Goal: Task Accomplishment & Management: Manage account settings

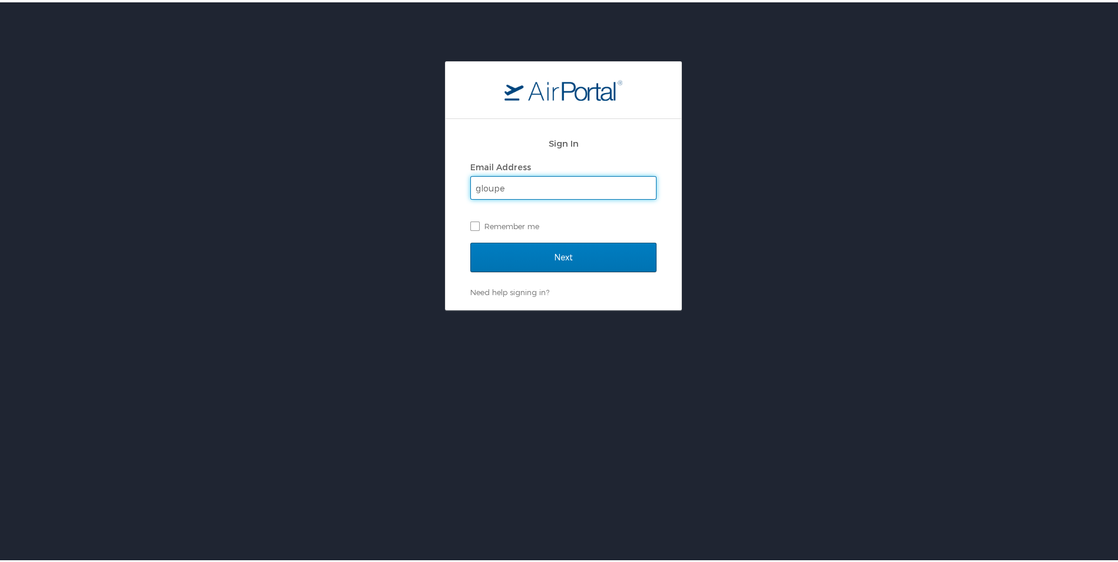
type input "[EMAIL_ADDRESS][DOMAIN_NAME]"
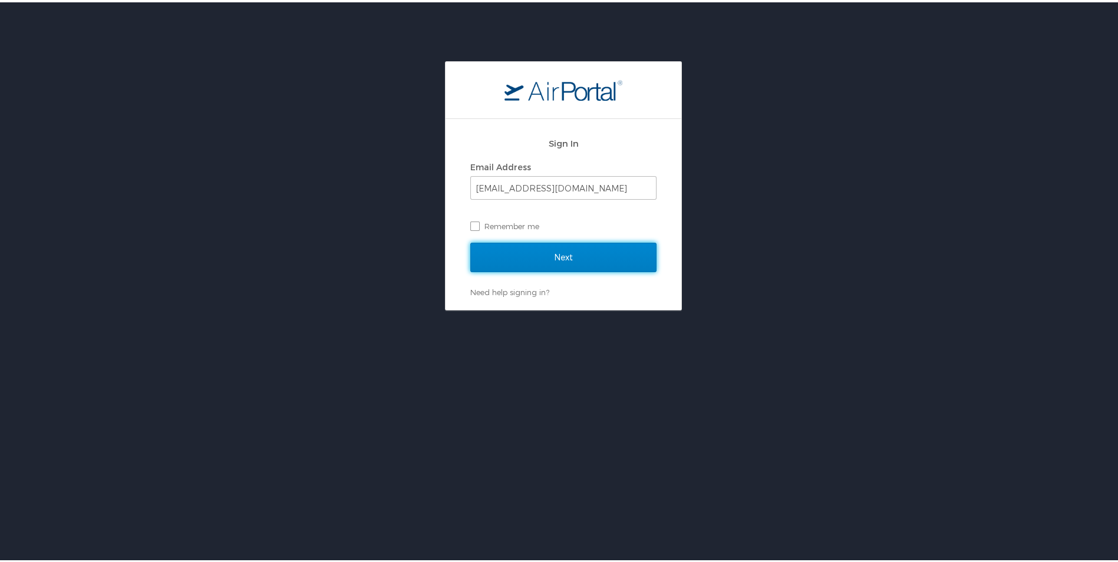
click at [570, 265] on input "Next" at bounding box center [563, 255] width 186 height 29
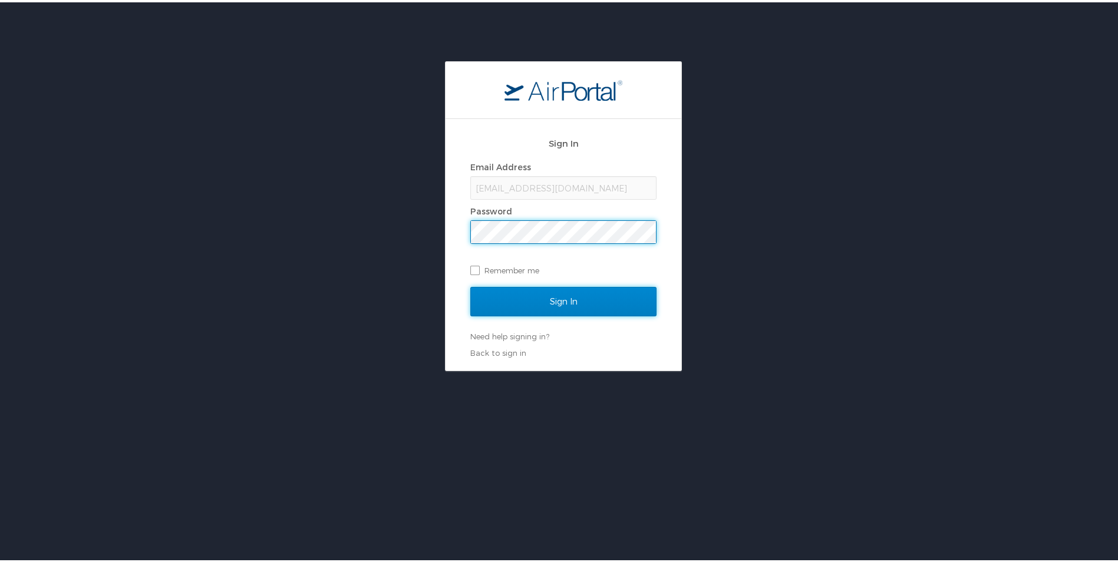
click at [591, 305] on input "Sign In" at bounding box center [563, 299] width 186 height 29
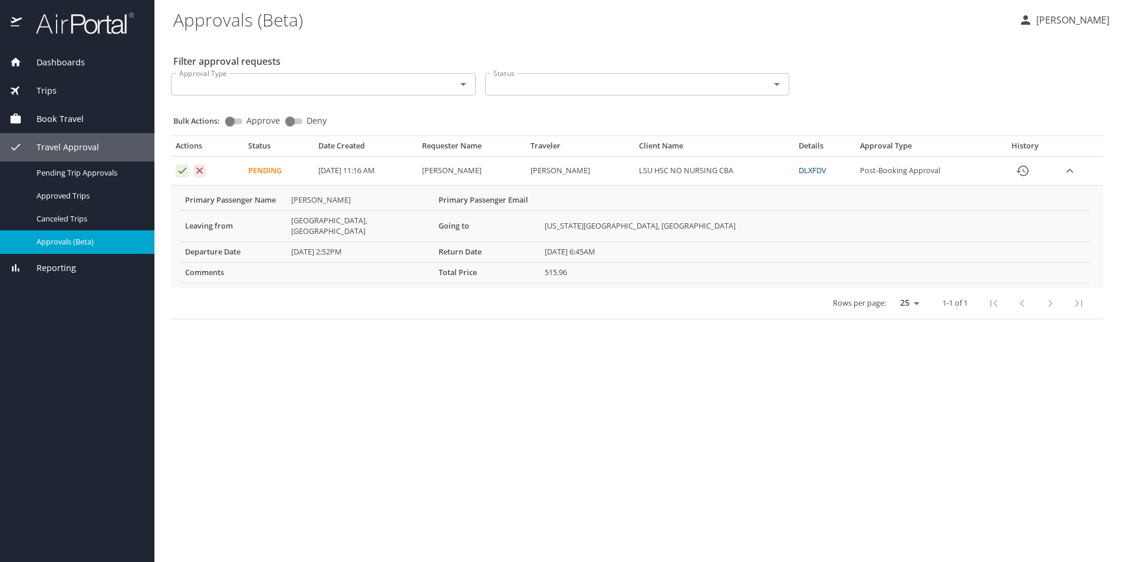
select select "US"
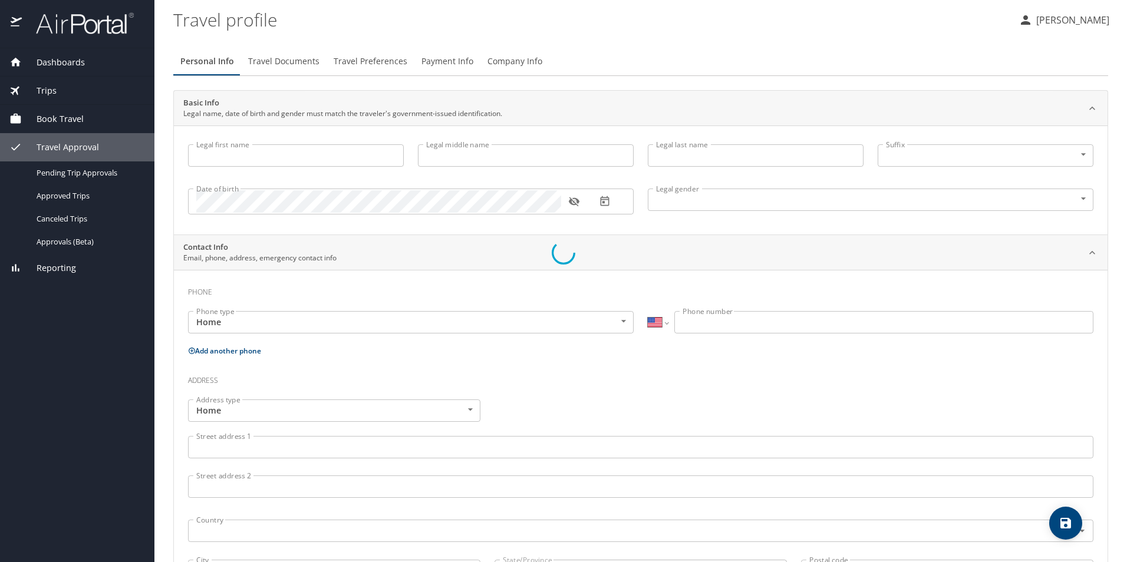
type input "GEREMIE"
type input "LOUPE"
type input "Undisclosed"
select select "US"
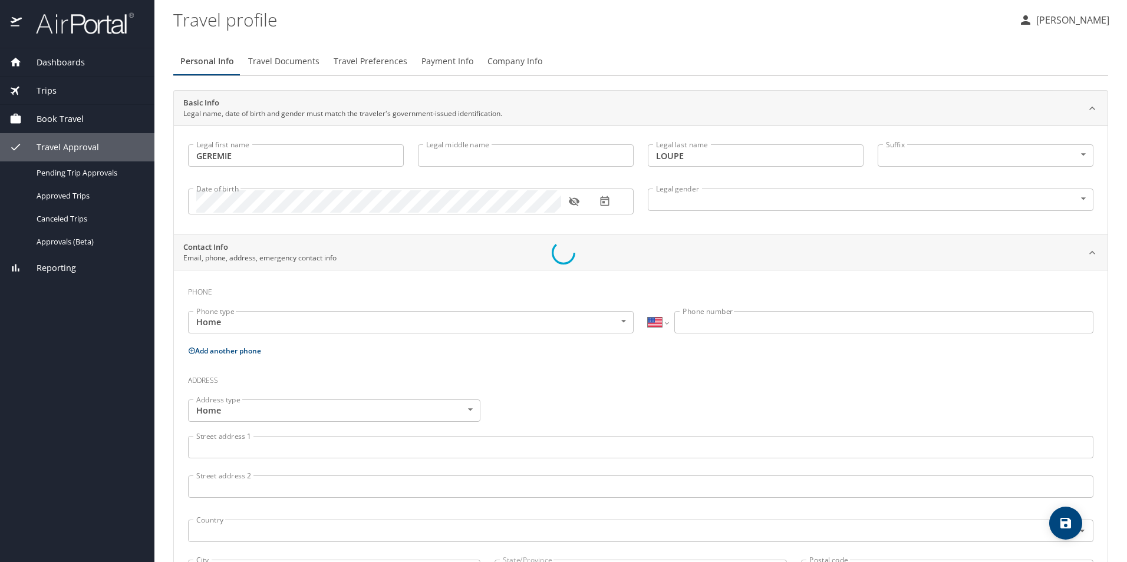
select select "US"
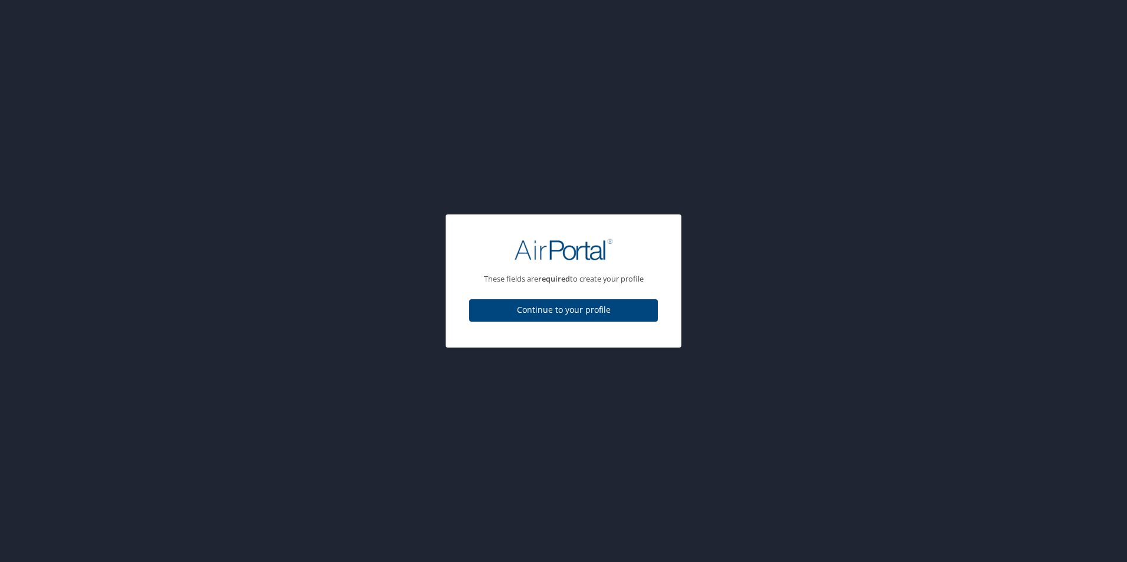
click at [550, 313] on span "Continue to your profile" at bounding box center [564, 310] width 170 height 15
select select "US"
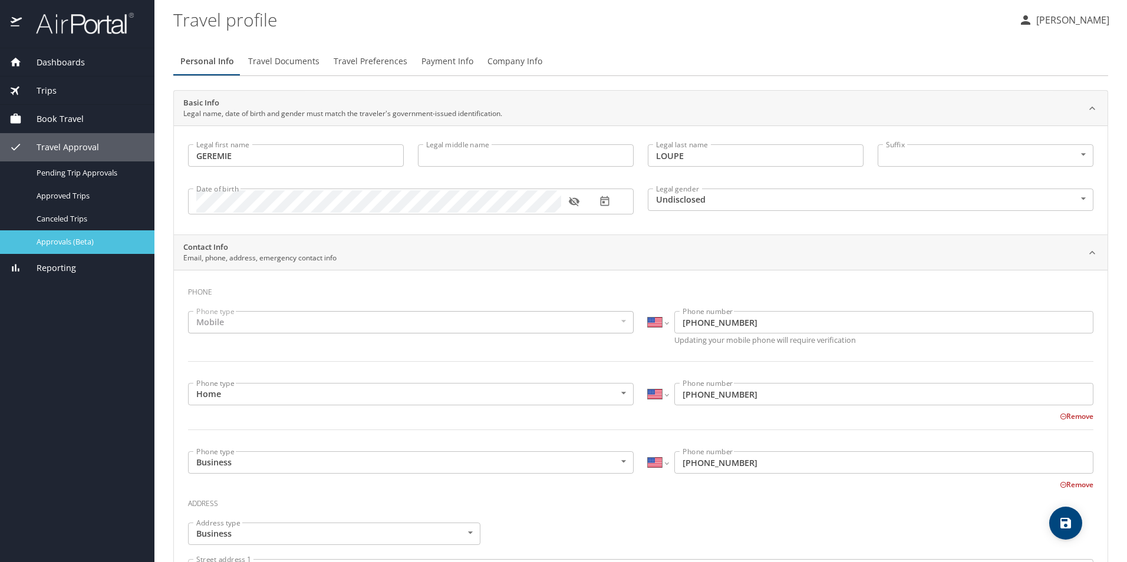
click at [35, 242] on div "Approvals (Beta)" at bounding box center [77, 242] width 136 height 14
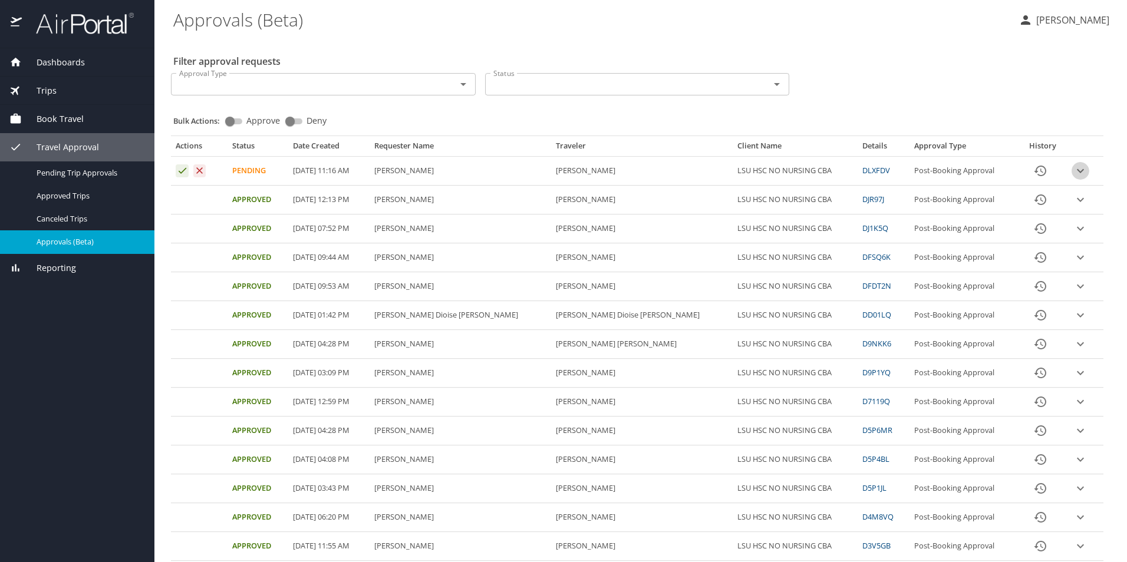
click at [1073, 173] on icon "expand row" at bounding box center [1080, 171] width 14 height 14
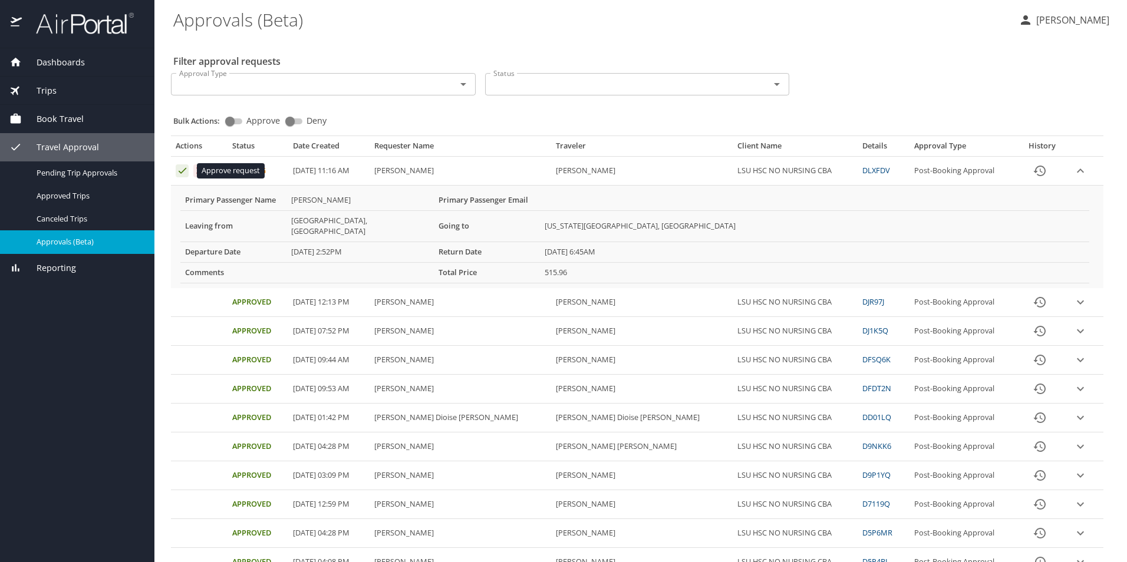
click at [182, 173] on icon "Approval table" at bounding box center [183, 171] width 8 height 6
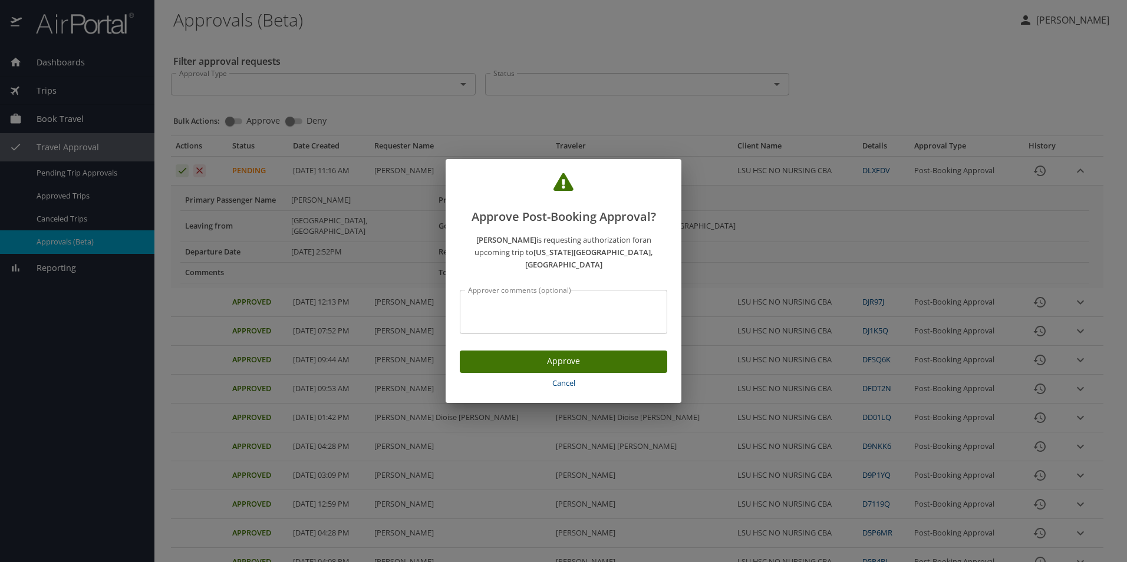
click at [569, 354] on span "Approve" at bounding box center [563, 361] width 189 height 15
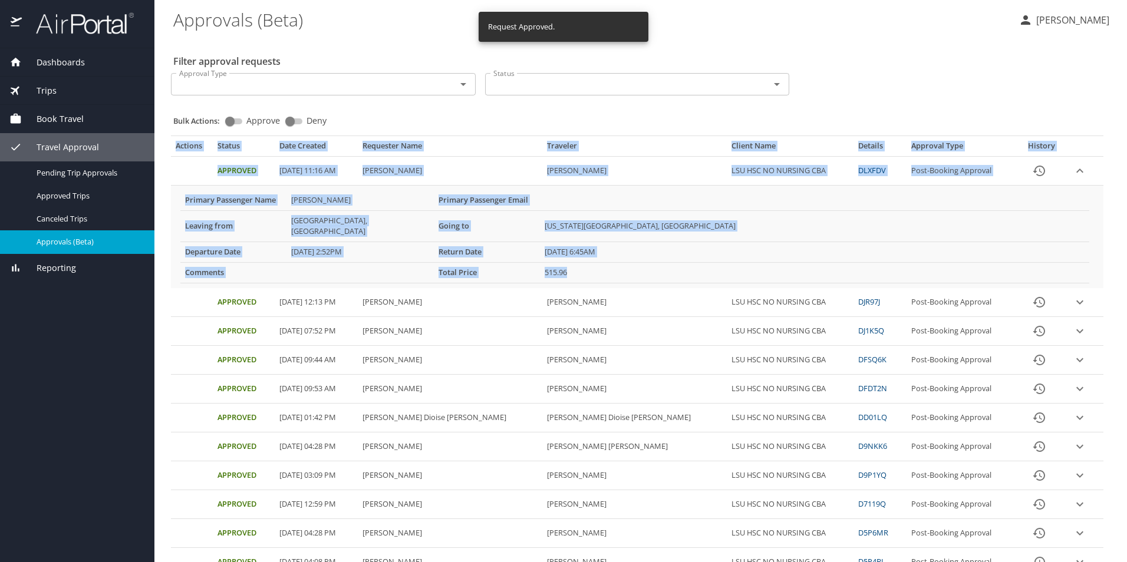
drag, startPoint x: 173, startPoint y: 142, endPoint x: 597, endPoint y: 261, distance: 440.2
copy table "Actions Status Date Created Requester Name Traveler Client Name Details Approva…"
